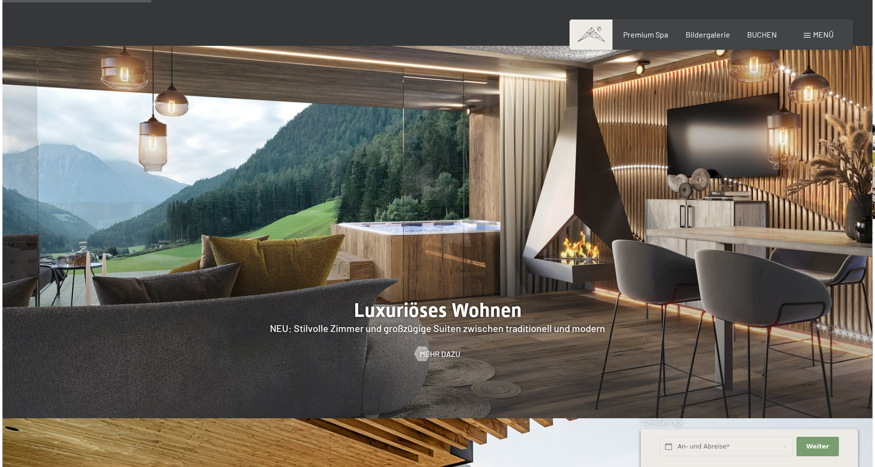
scroll to position [850, 0]
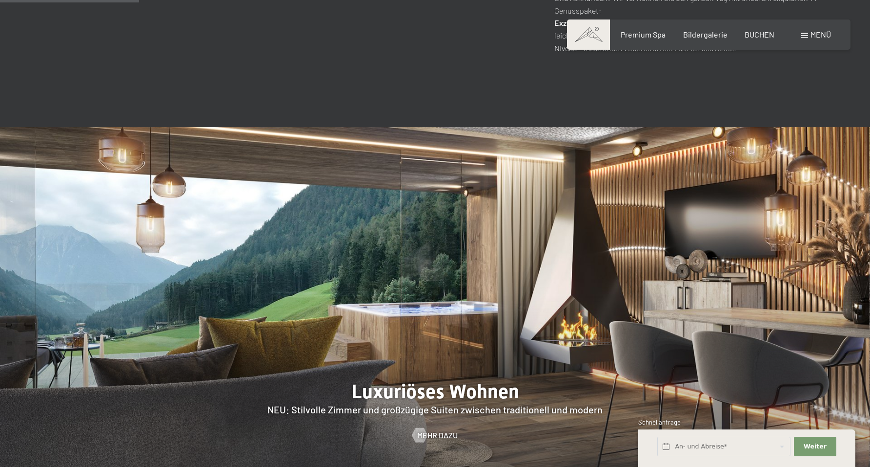
click at [807, 37] on span at bounding box center [804, 35] width 7 height 5
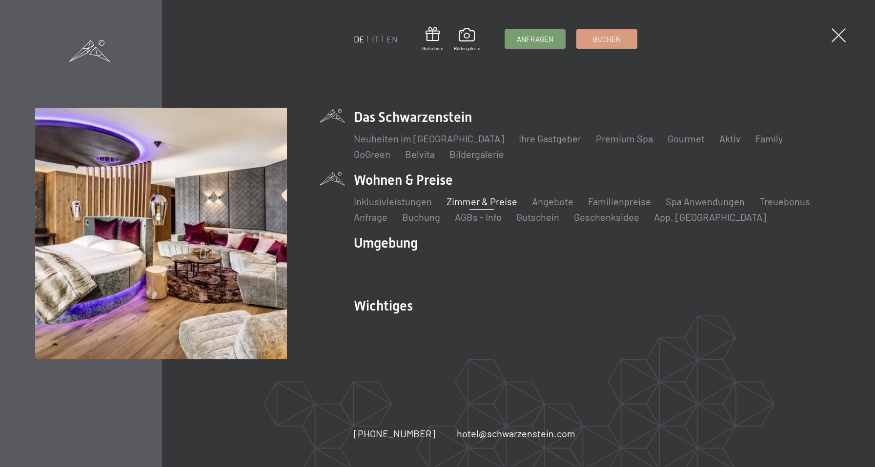
click at [472, 200] on link "Zimmer & Preise" at bounding box center [481, 202] width 71 height 12
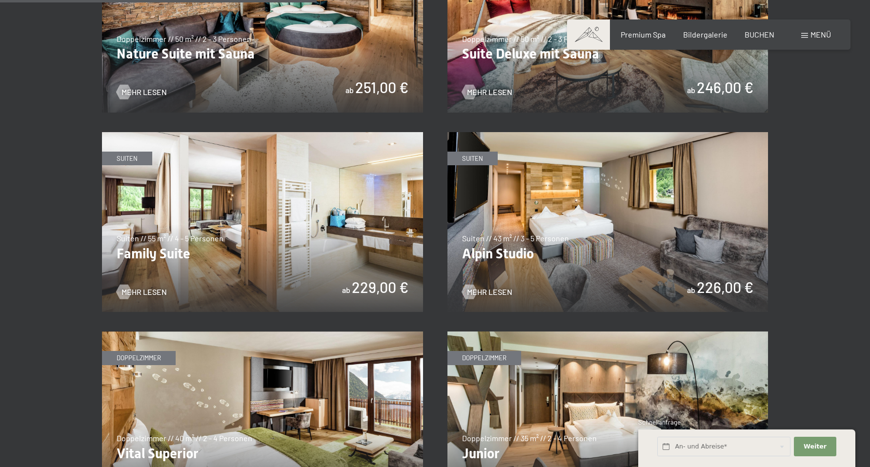
scroll to position [1118, 0]
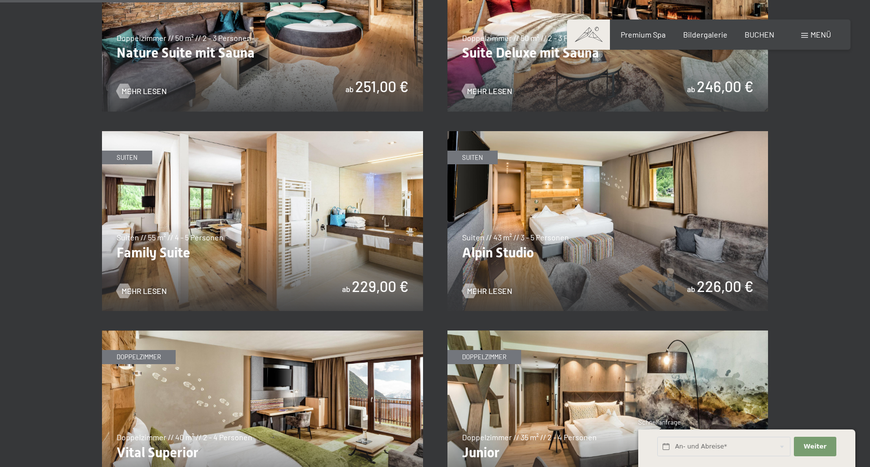
click at [631, 241] on img at bounding box center [607, 221] width 321 height 180
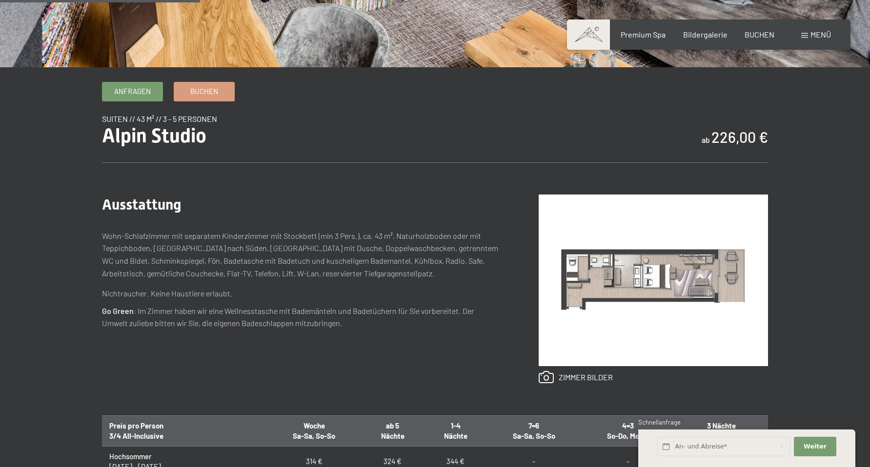
scroll to position [285, 0]
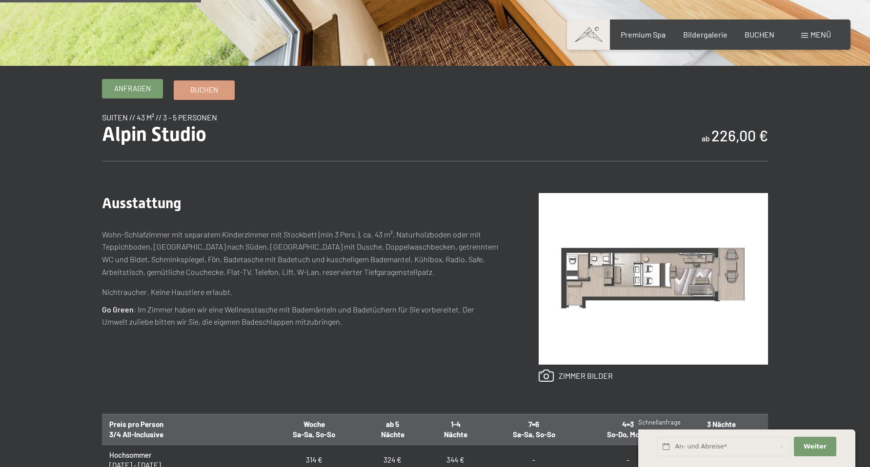
click at [143, 92] on span "Anfragen" at bounding box center [132, 88] width 37 height 10
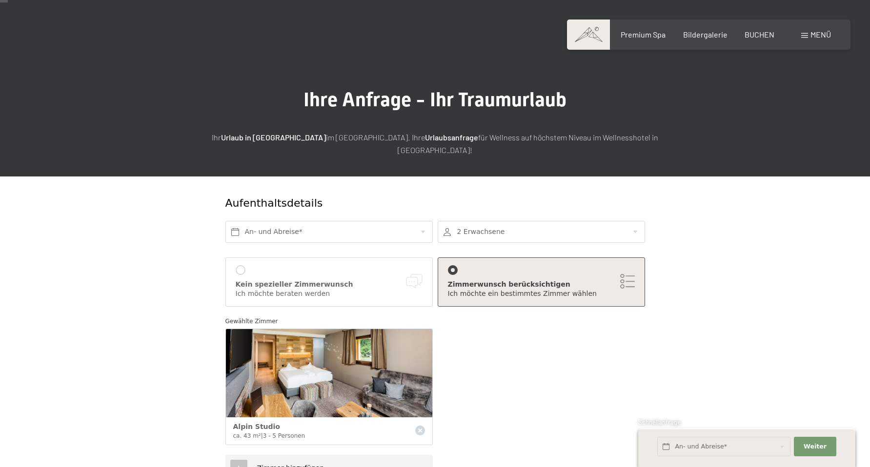
scroll to position [8, 0]
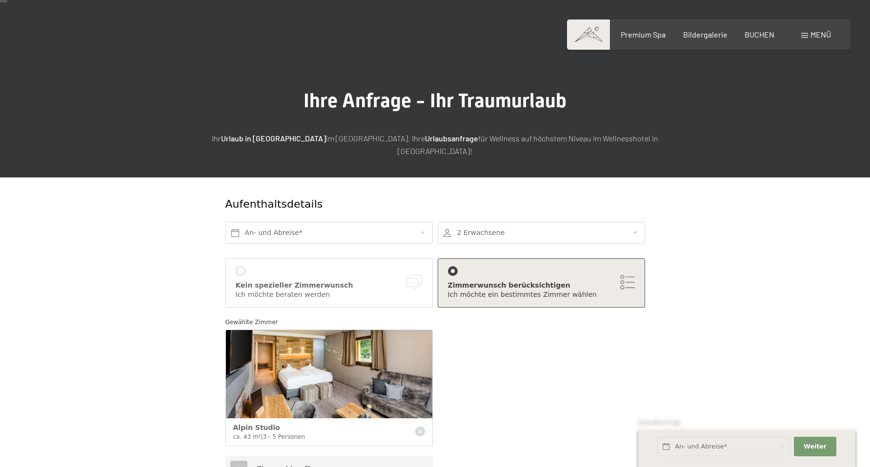
click at [505, 222] on div at bounding box center [541, 233] width 207 height 22
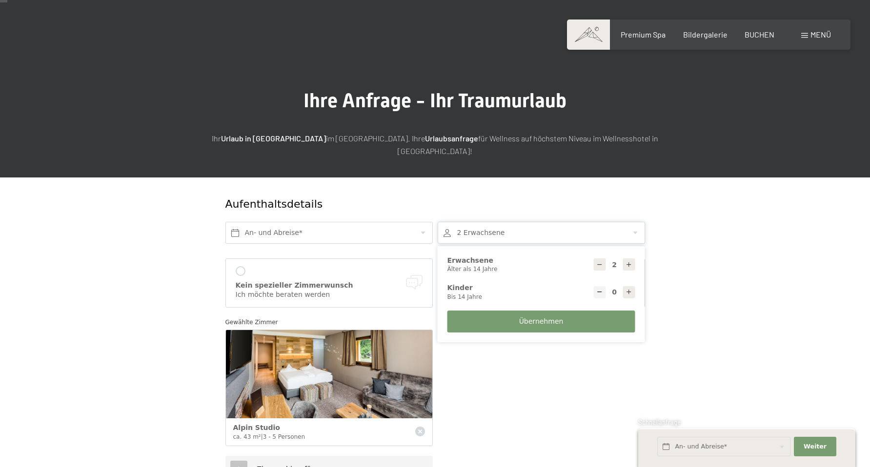
click at [635, 251] on div "2 Erwachsene Älter als 14 Jahre" at bounding box center [541, 264] width 193 height 27
click at [628, 261] on icon at bounding box center [628, 264] width 7 height 7
type input "3"
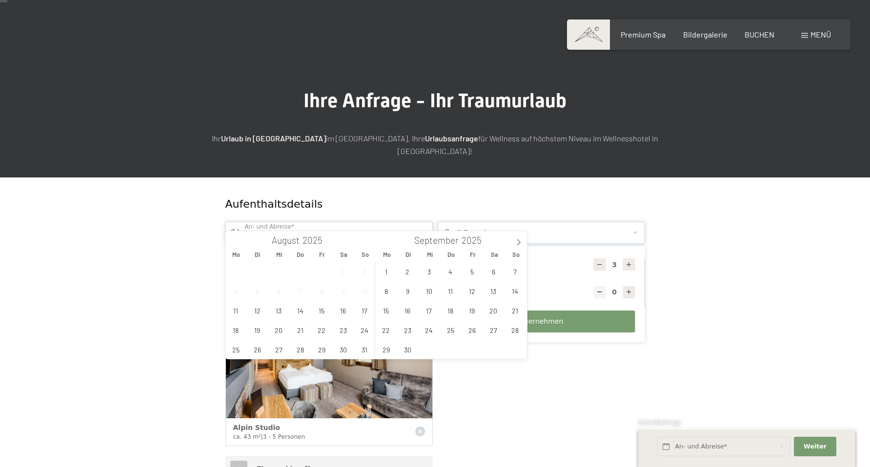
click at [283, 222] on input "text" at bounding box center [328, 233] width 207 height 22
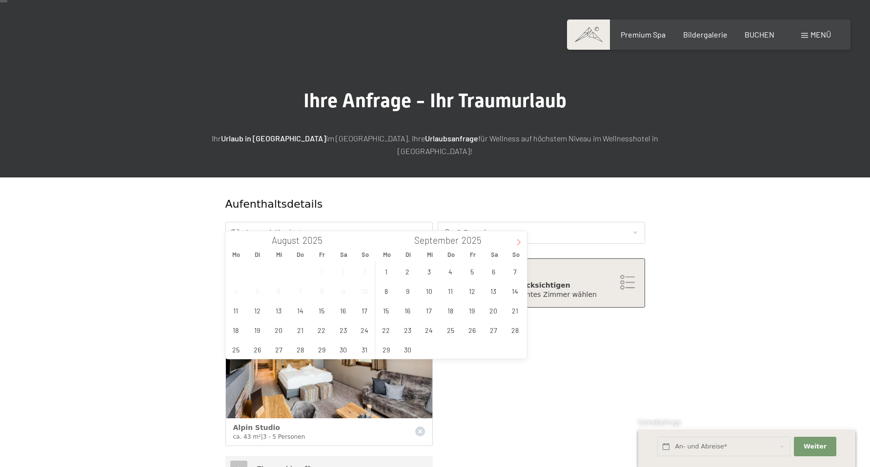
click at [516, 241] on icon at bounding box center [518, 242] width 7 height 7
type input "2026"
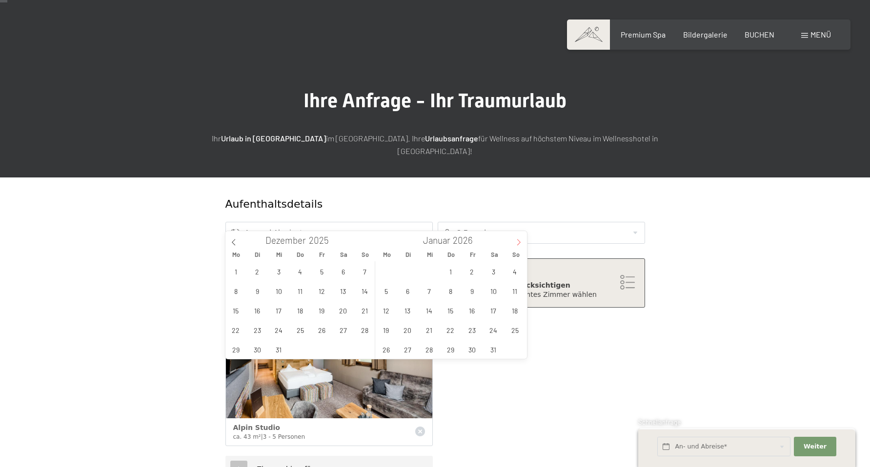
click at [516, 241] on icon at bounding box center [518, 242] width 7 height 7
type input "2026"
click at [516, 241] on icon at bounding box center [518, 242] width 7 height 7
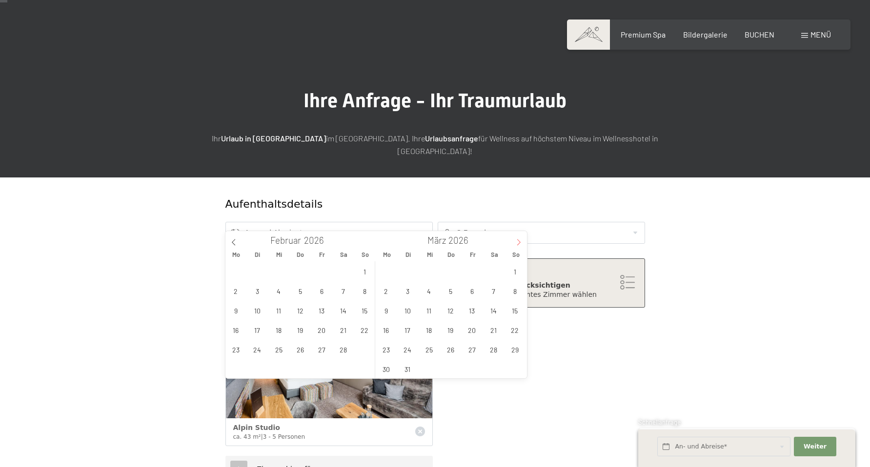
click at [516, 241] on icon at bounding box center [518, 242] width 7 height 7
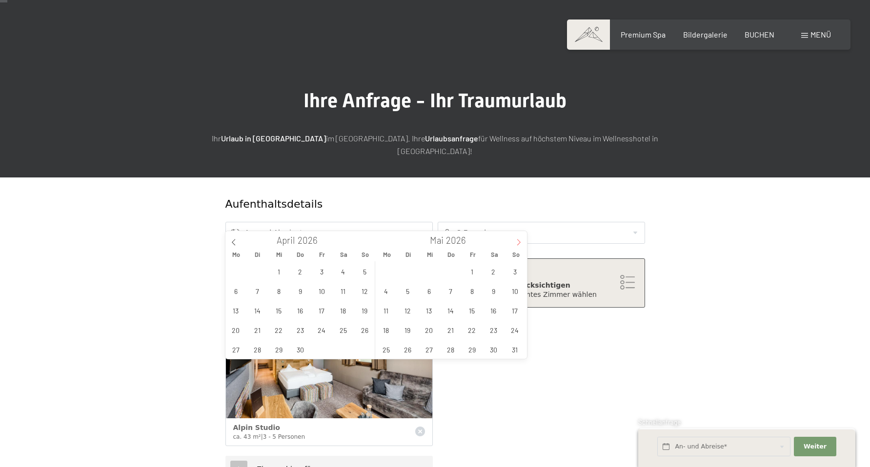
click at [516, 241] on icon at bounding box center [518, 242] width 7 height 7
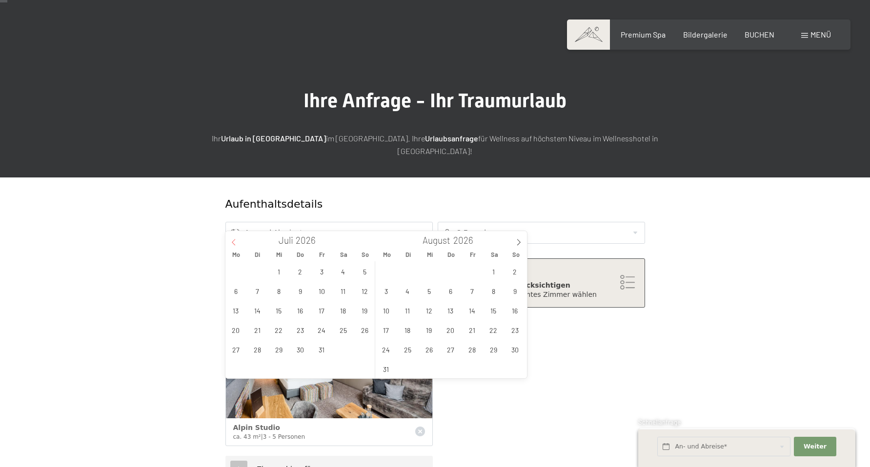
click at [228, 240] on span at bounding box center [233, 239] width 17 height 17
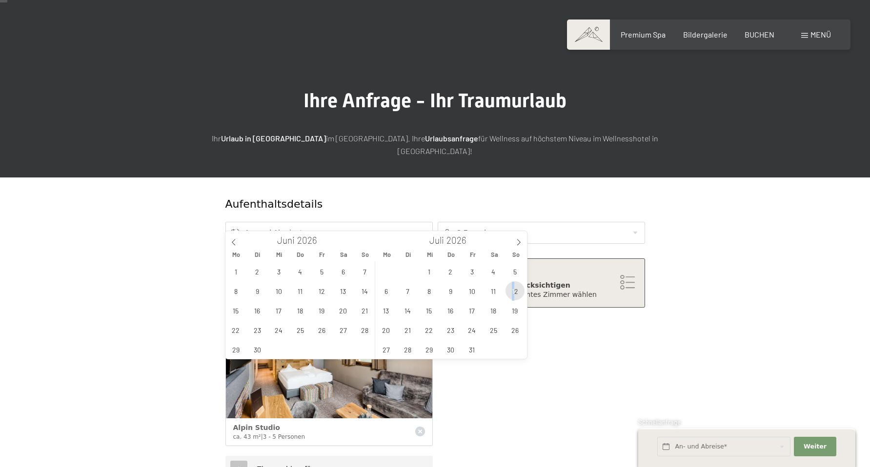
click at [511, 286] on span "12" at bounding box center [514, 290] width 19 height 19
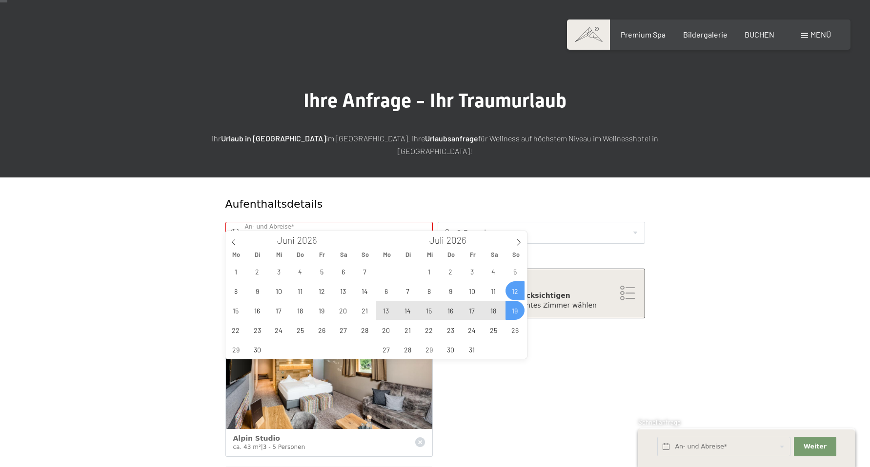
click at [517, 289] on div "29 30 1 2 3 4 5 6 7 8 9 10 11 12 13 14 15 16 17 18 19 20 21 22 23 24 25 26 27 2…" at bounding box center [450, 310] width 150 height 98
click at [514, 332] on span "26" at bounding box center [514, 329] width 19 height 19
type input "So. 12.07.2026 - So. 26.07.2026"
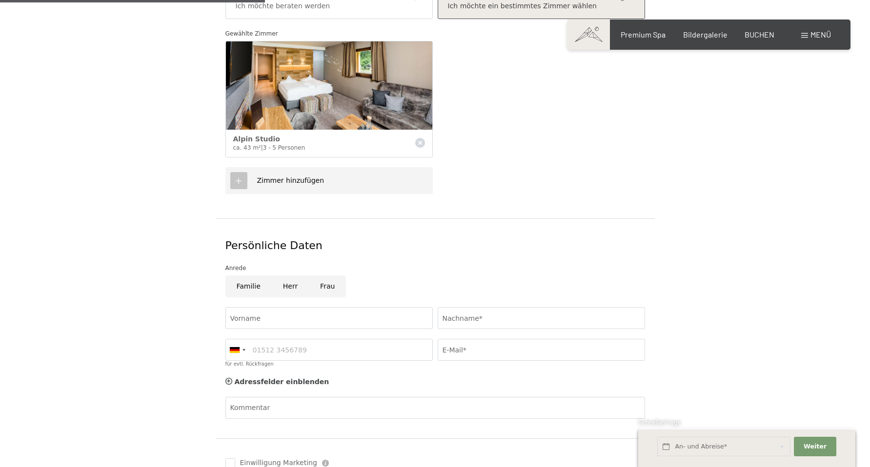
scroll to position [309, 0]
click at [286, 275] on input "Herr" at bounding box center [290, 286] width 37 height 22
radio input "true"
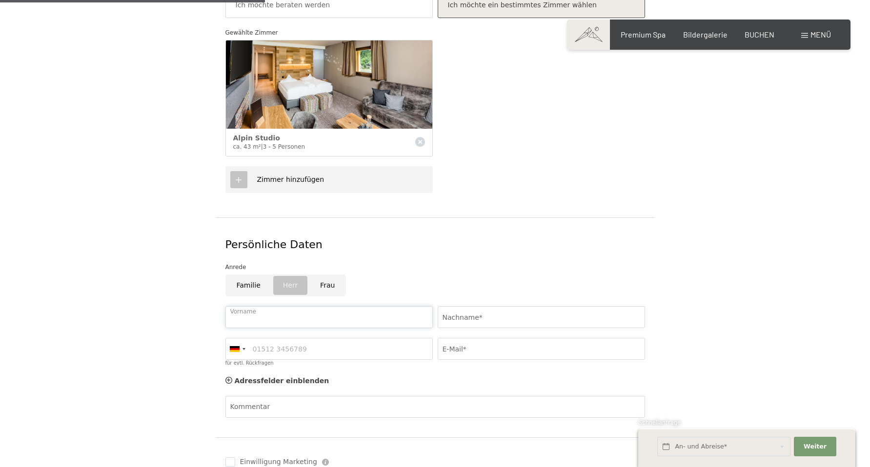
click at [417, 306] on input "Vorname" at bounding box center [328, 317] width 207 height 22
click at [279, 308] on input "Vorname" at bounding box center [328, 317] width 207 height 22
type input "Hagen-Christian"
type input "Kümmel"
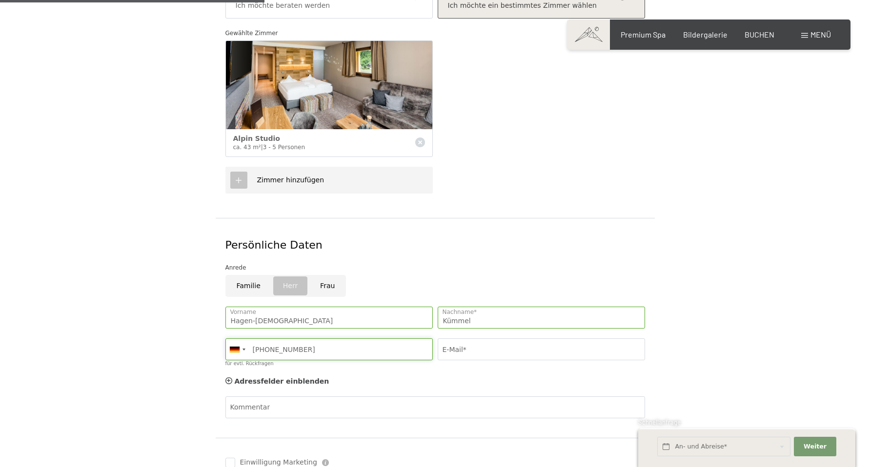
scroll to position [308, 0]
type input "+491732323063"
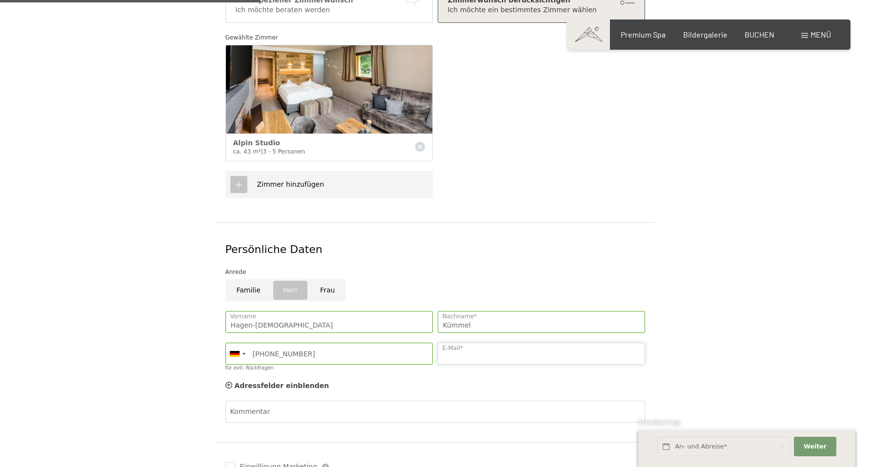
scroll to position [305, 0]
type input "kuemmel@me.com"
click at [371, 376] on div "Adressfelder einblenden Adressfelder ausblenden" at bounding box center [435, 386] width 424 height 20
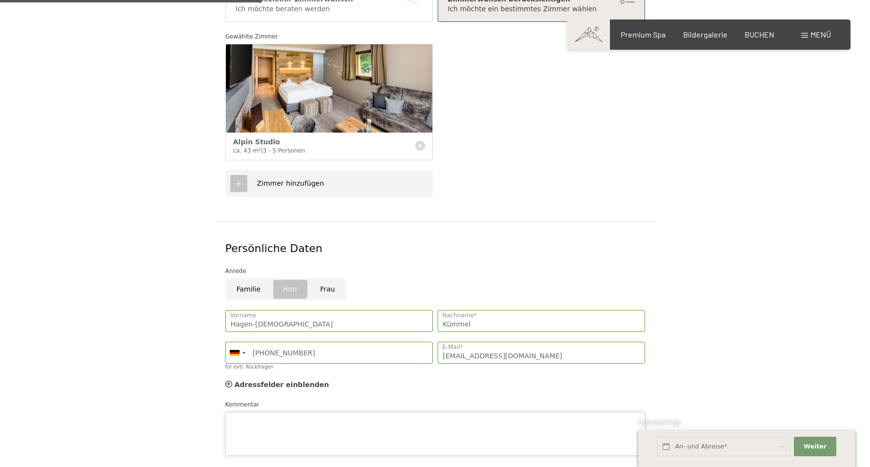
click at [308, 412] on textarea "Kommentar" at bounding box center [434, 434] width 419 height 44
click at [227, 381] on icon at bounding box center [228, 384] width 7 height 7
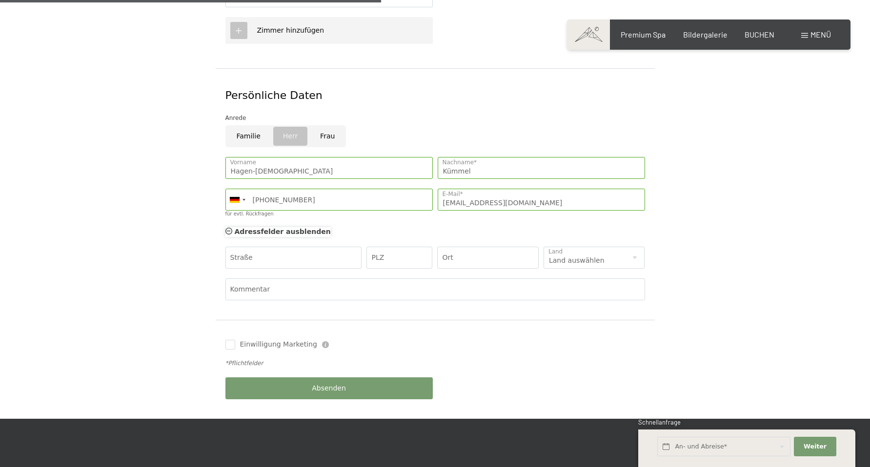
scroll to position [459, 0]
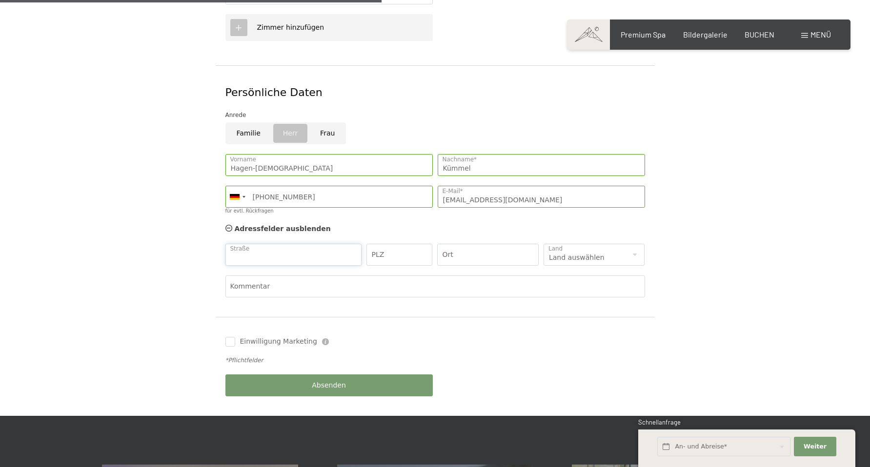
click at [347, 244] on input "Straße" at bounding box center [293, 255] width 137 height 22
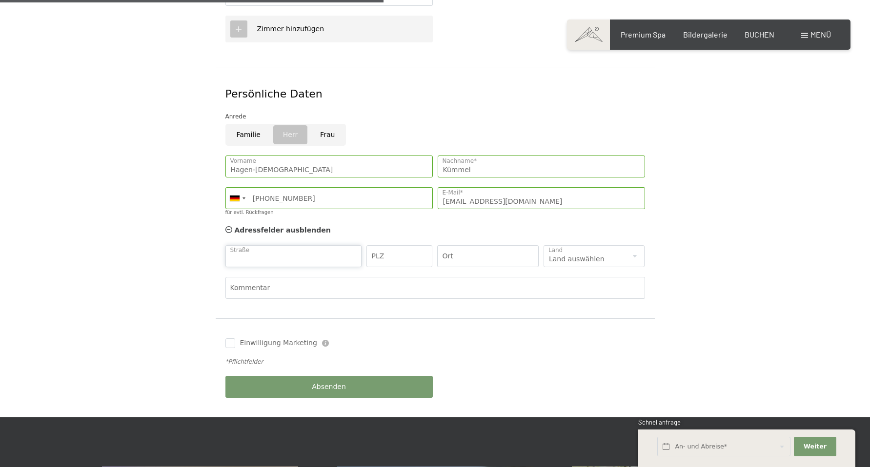
scroll to position [460, 0]
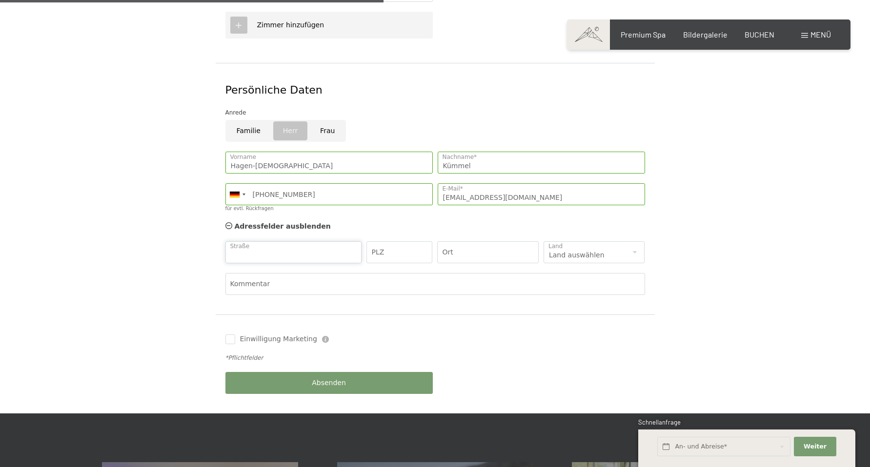
click at [347, 244] on input "Straße" at bounding box center [293, 252] width 137 height 22
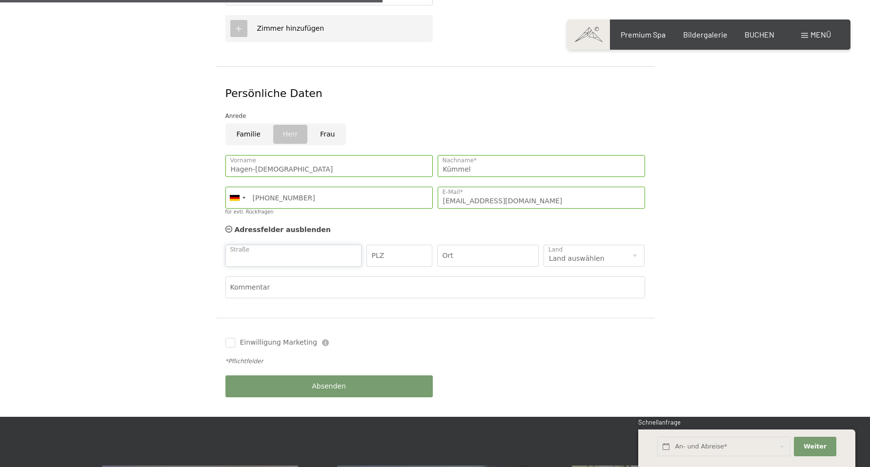
click at [345, 245] on input "Straße" at bounding box center [293, 256] width 137 height 22
type input "Moorweg 14"
type input "21266"
type input "Jesteburg"
select select "DE"
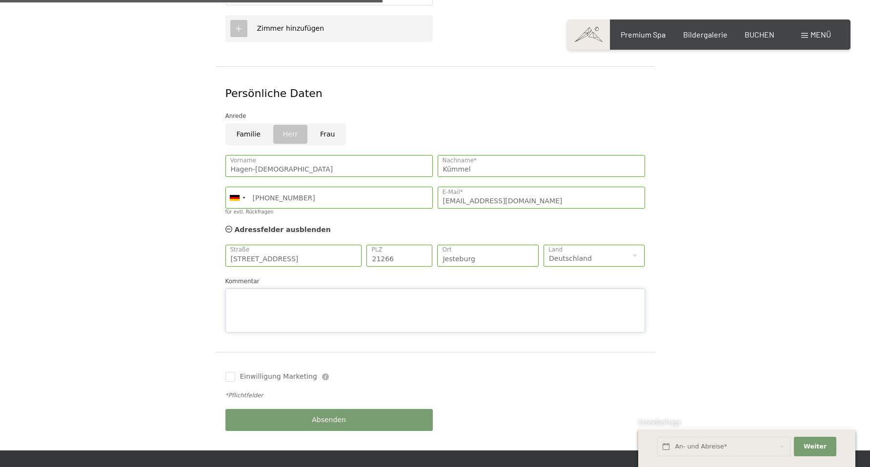
click at [301, 289] on textarea "Kommentar" at bounding box center [434, 311] width 419 height 44
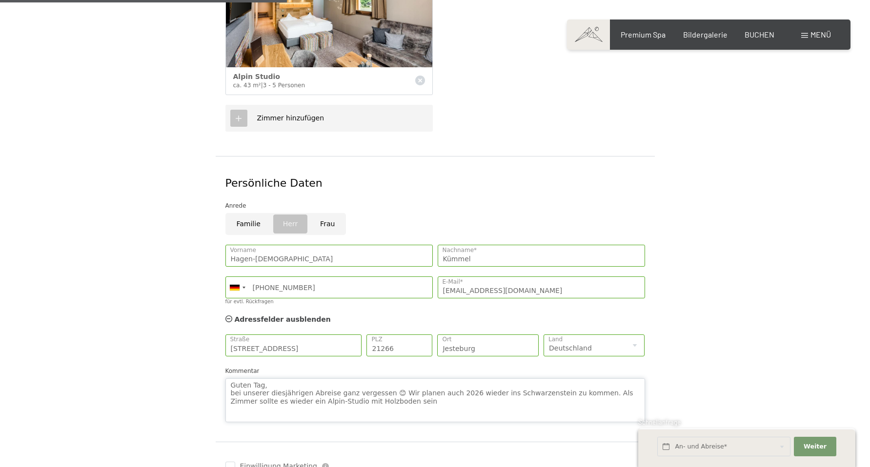
scroll to position [374, 1]
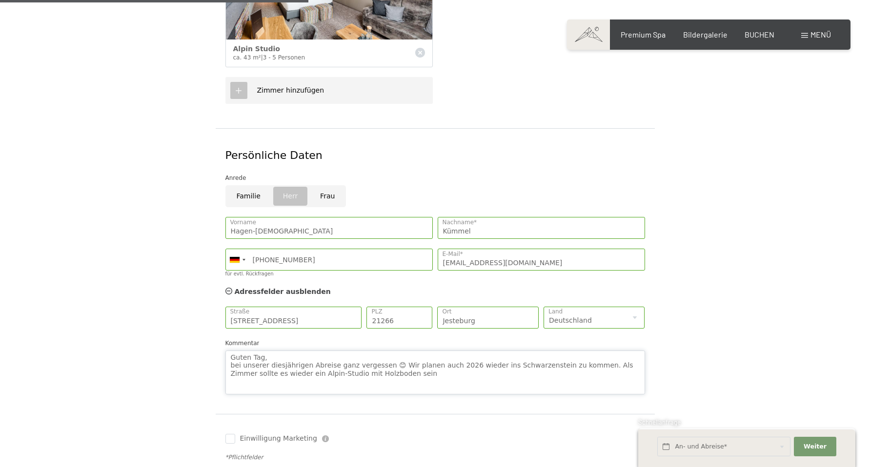
click at [468, 354] on textarea "Guten Tag, bei unserer diesjährigen Abreise ganz vergessen 😊 Wir planen auch 20…" at bounding box center [434, 373] width 419 height 44
click at [229, 364] on textarea "Guten Tag, bei unserer diesjährigen Abreise ganz vergessen 😊 Wir planen auch 20…" at bounding box center [434, 372] width 419 height 44
click at [319, 373] on textarea "Guten Tag, bei unserer diesjährigen Abreise ganz vergessen 😊 Wir planen auch 20…" at bounding box center [434, 372] width 419 height 44
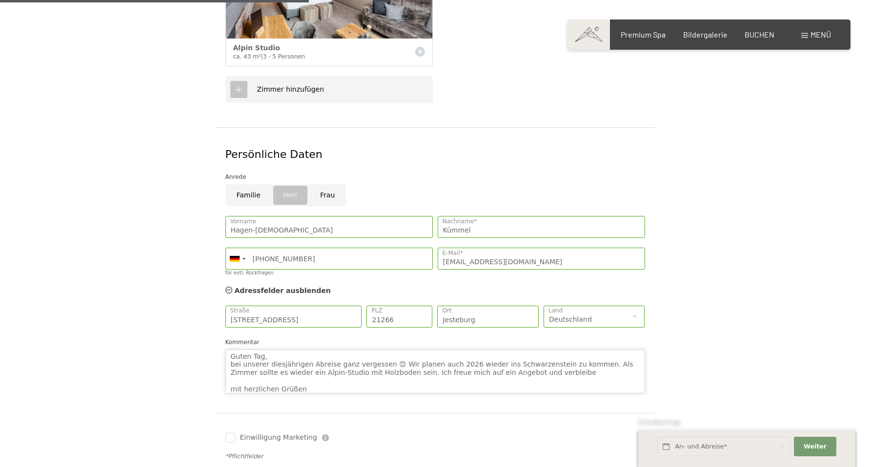
scroll to position [7, 0]
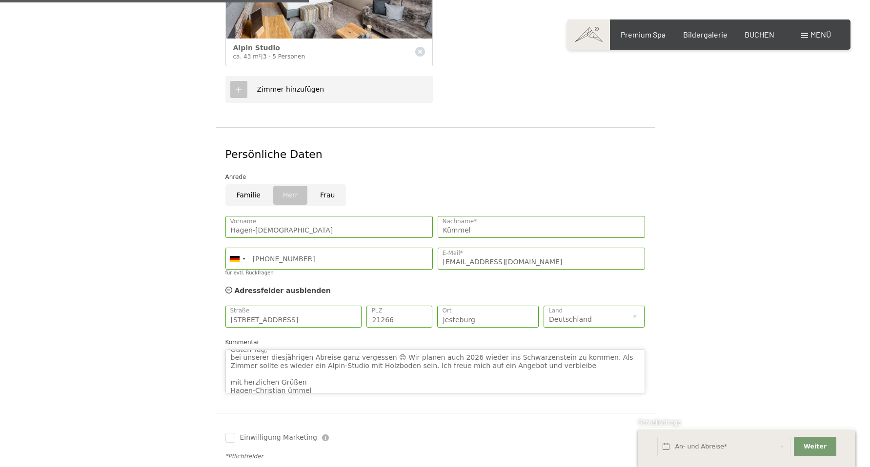
type textarea "Guten Tag, bei unserer diesjährigen Abreise ganz vergessen 😊 Wir planen auch 20…"
drag, startPoint x: 319, startPoint y: 373, endPoint x: 246, endPoint y: 421, distance: 88.3
click at [246, 433] on span "Einwilligung Marketing" at bounding box center [278, 438] width 77 height 10
click at [235, 433] on input "Einwilligung Marketing" at bounding box center [230, 438] width 10 height 10
click at [229, 433] on input "Einwilligung Marketing" at bounding box center [230, 438] width 10 height 10
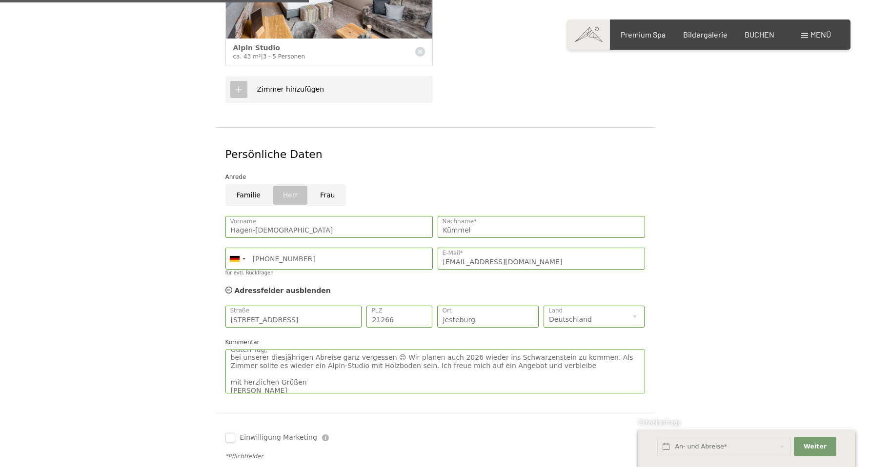
checkbox input "true"
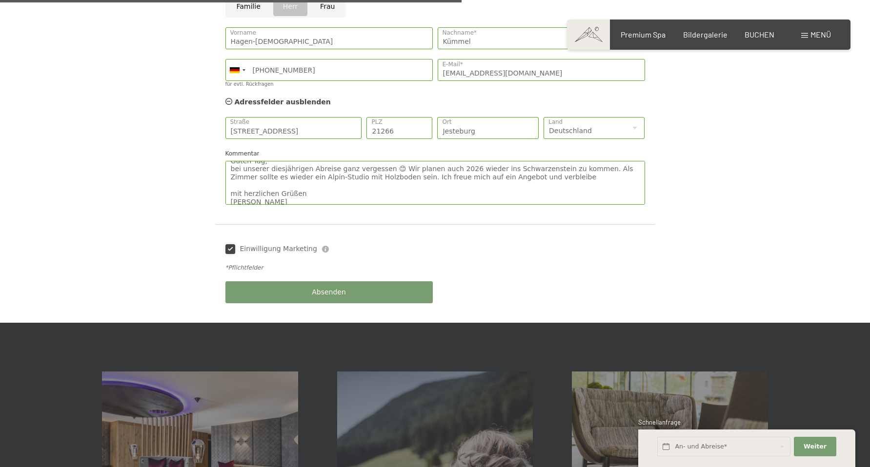
scroll to position [597, 0]
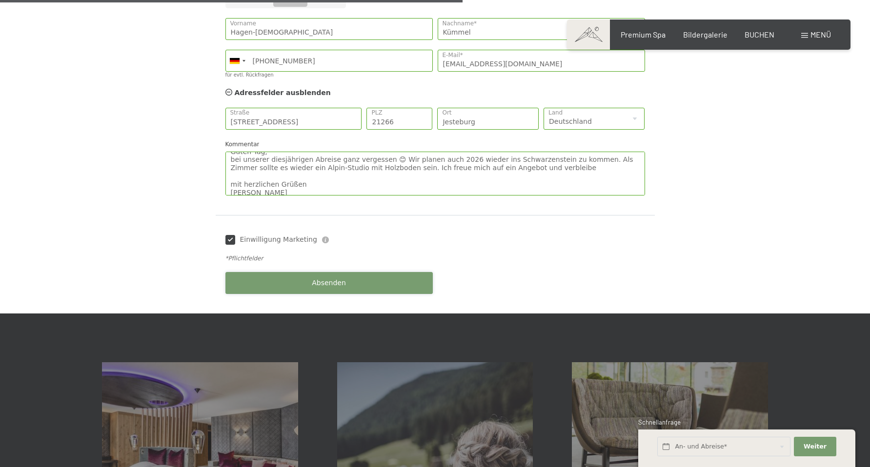
click at [310, 272] on button "Absenden" at bounding box center [328, 283] width 207 height 22
